Goal: Find specific page/section

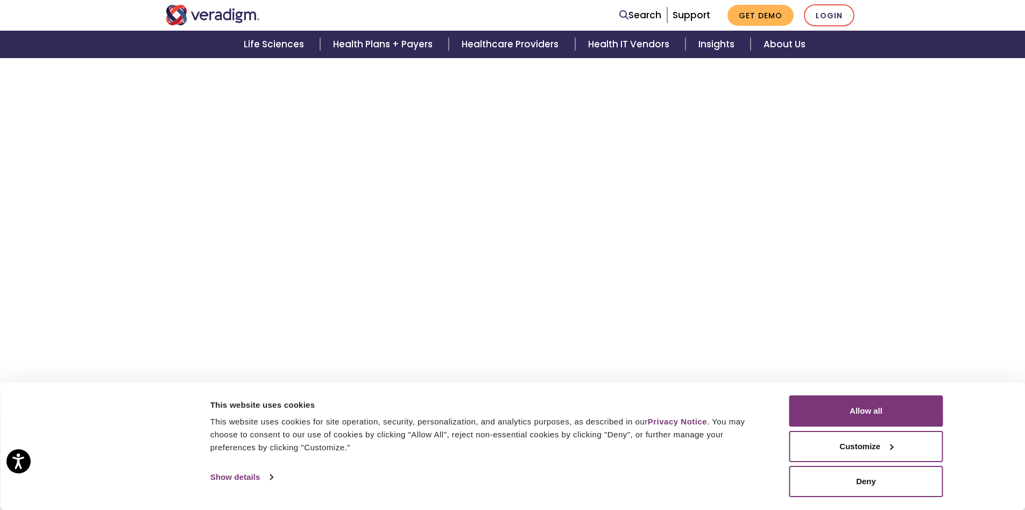
scroll to position [209, 0]
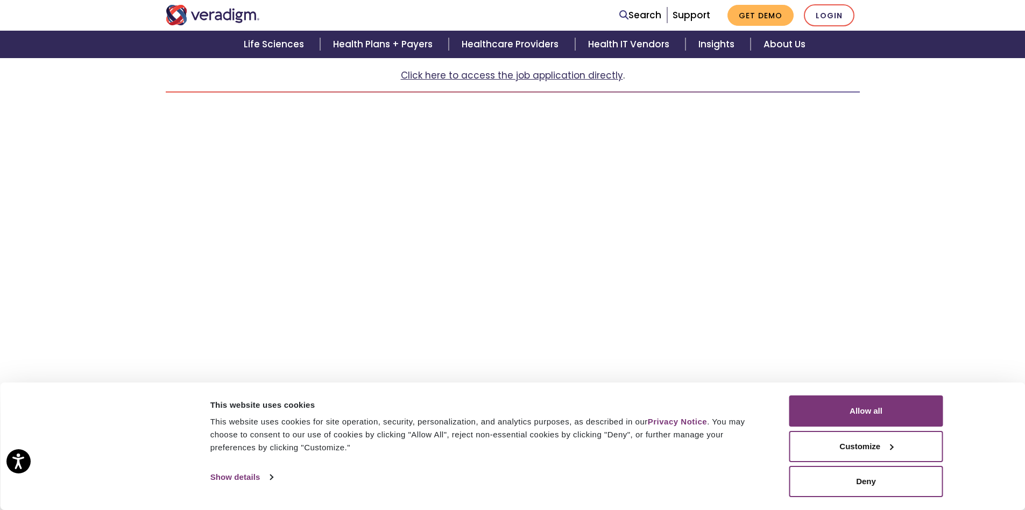
click at [464, 74] on link "Click here to access the job application directly" at bounding box center [512, 75] width 222 height 13
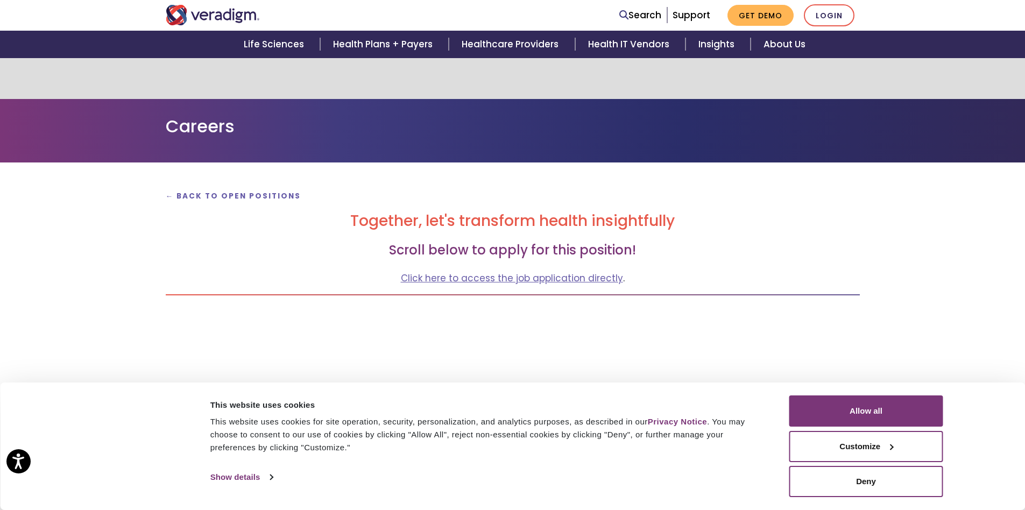
scroll to position [0, 0]
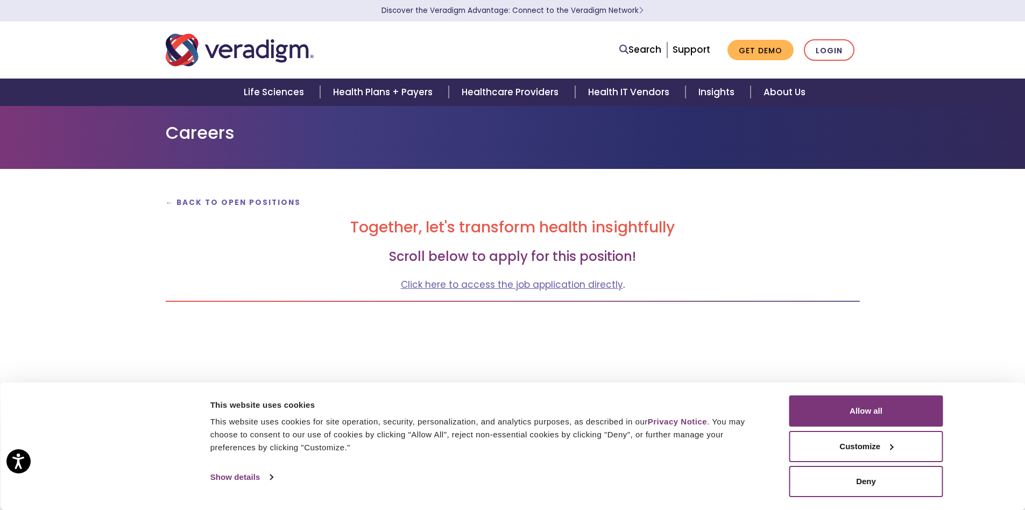
click at [245, 196] on p "← Back to Open Positions" at bounding box center [513, 202] width 694 height 15
click at [245, 204] on strong "← Back to Open Positions" at bounding box center [234, 202] width 136 height 10
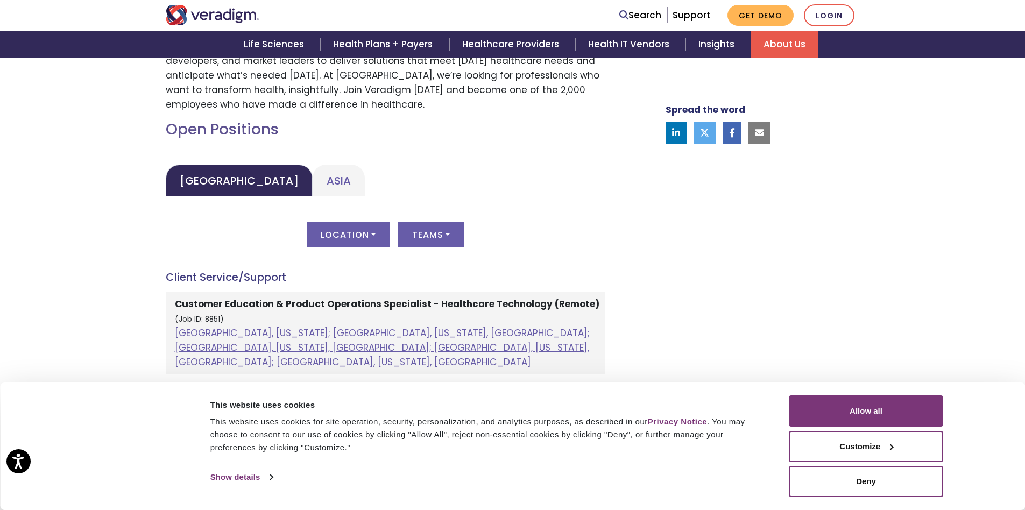
scroll to position [516, 0]
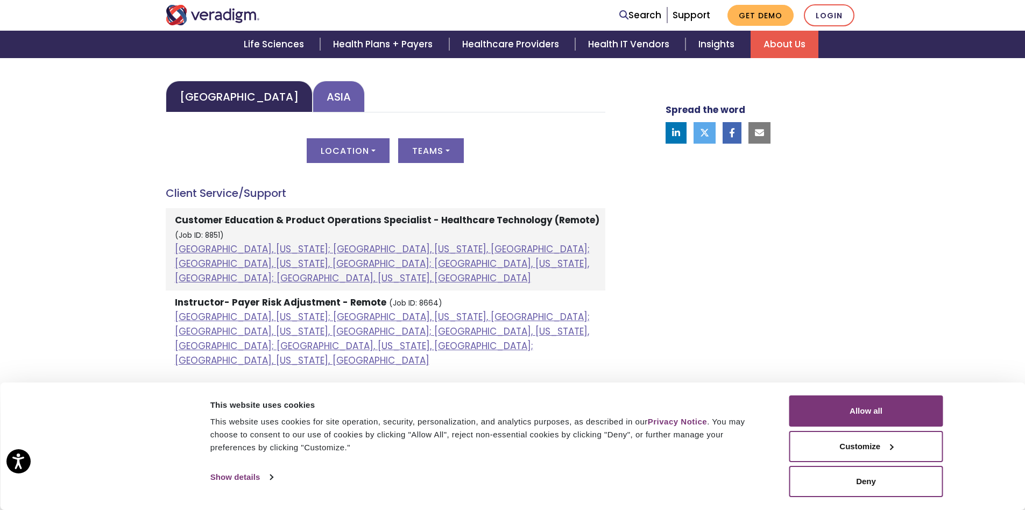
click at [313, 105] on link "Asia" at bounding box center [339, 97] width 52 height 32
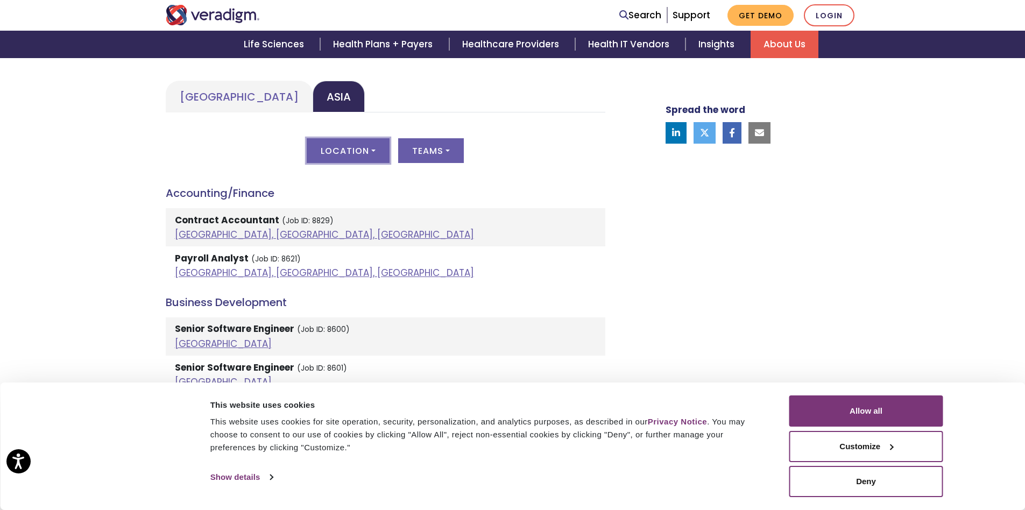
click at [375, 157] on button "Location" at bounding box center [348, 150] width 83 height 25
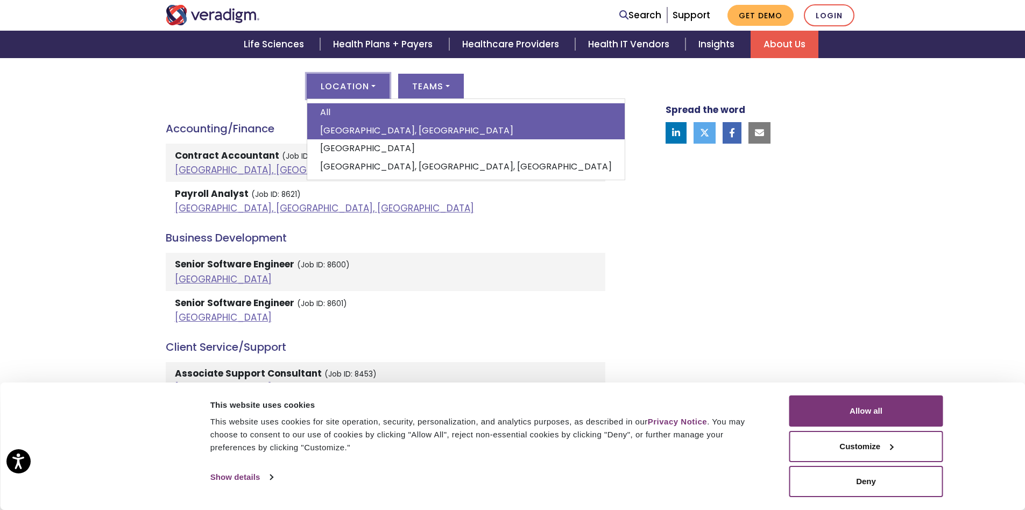
scroll to position [646, 0]
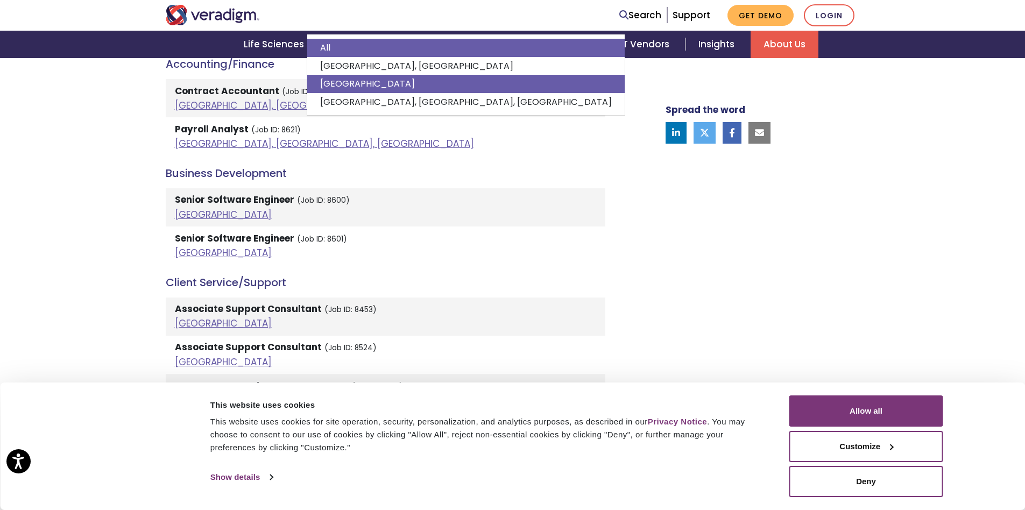
click at [373, 83] on link "[GEOGRAPHIC_DATA]" at bounding box center [465, 84] width 317 height 18
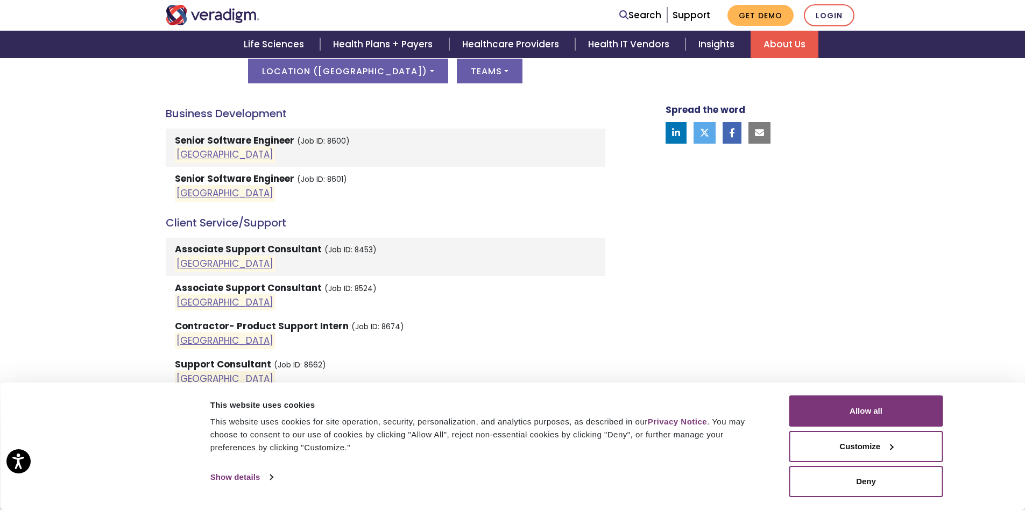
scroll to position [516, 0]
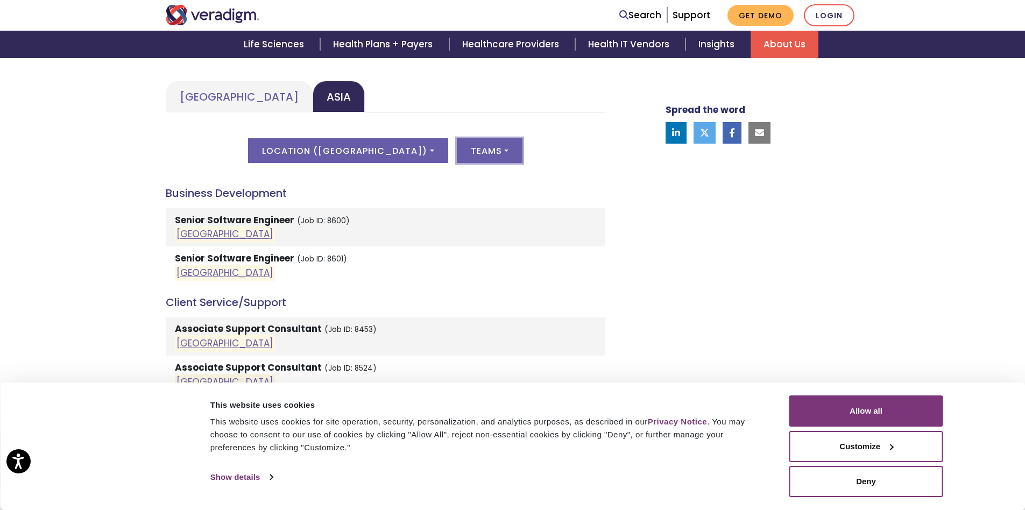
click at [463, 151] on button "Teams" at bounding box center [490, 150] width 66 height 25
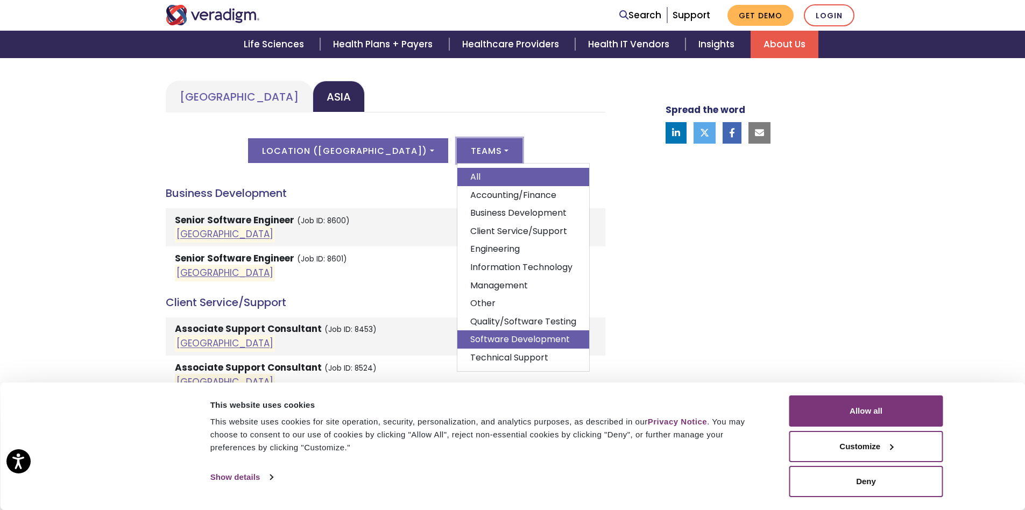
click at [476, 336] on link "Software Development" at bounding box center [523, 339] width 132 height 18
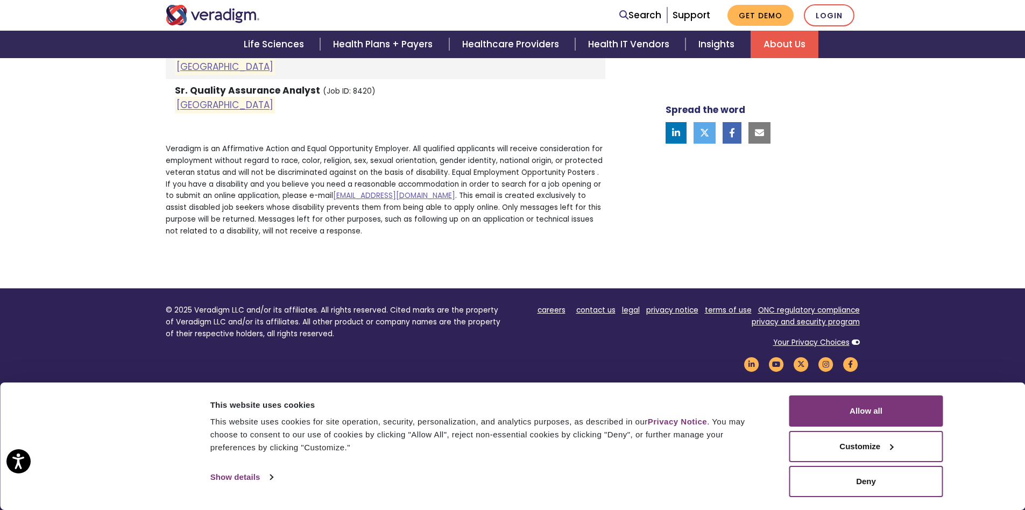
scroll to position [847, 0]
